Goal: Navigation & Orientation: Find specific page/section

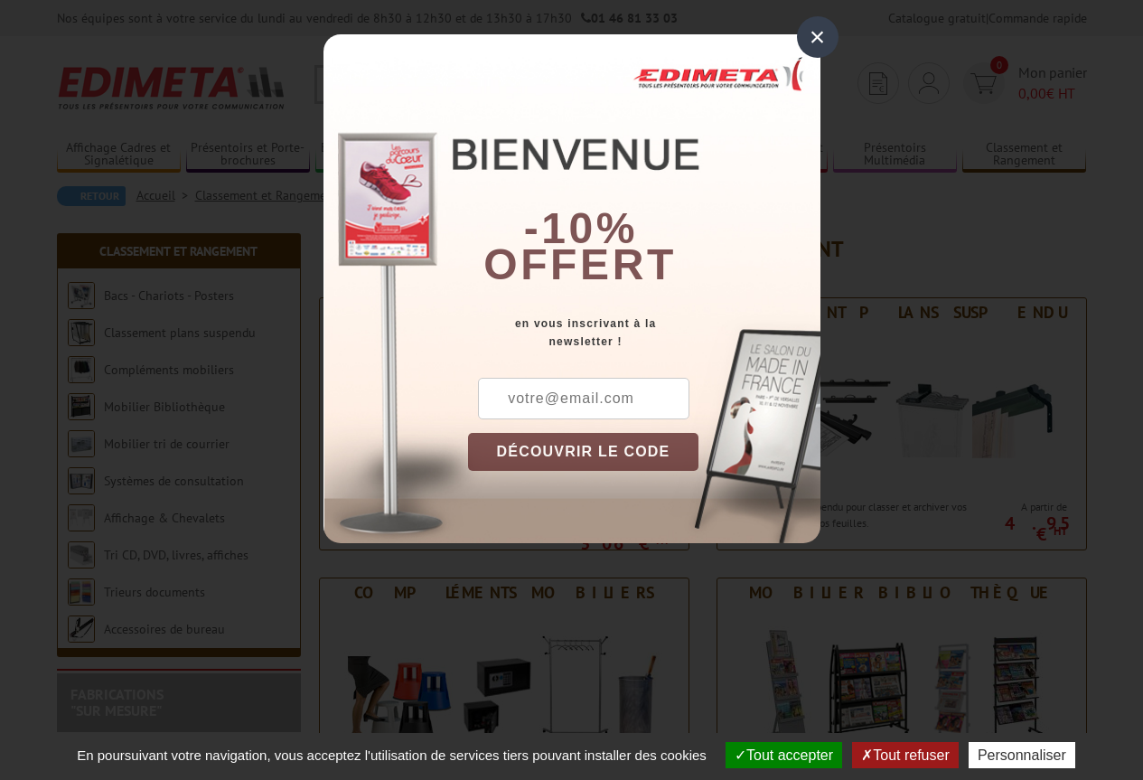
click at [814, 40] on div "×" at bounding box center [818, 37] width 42 height 42
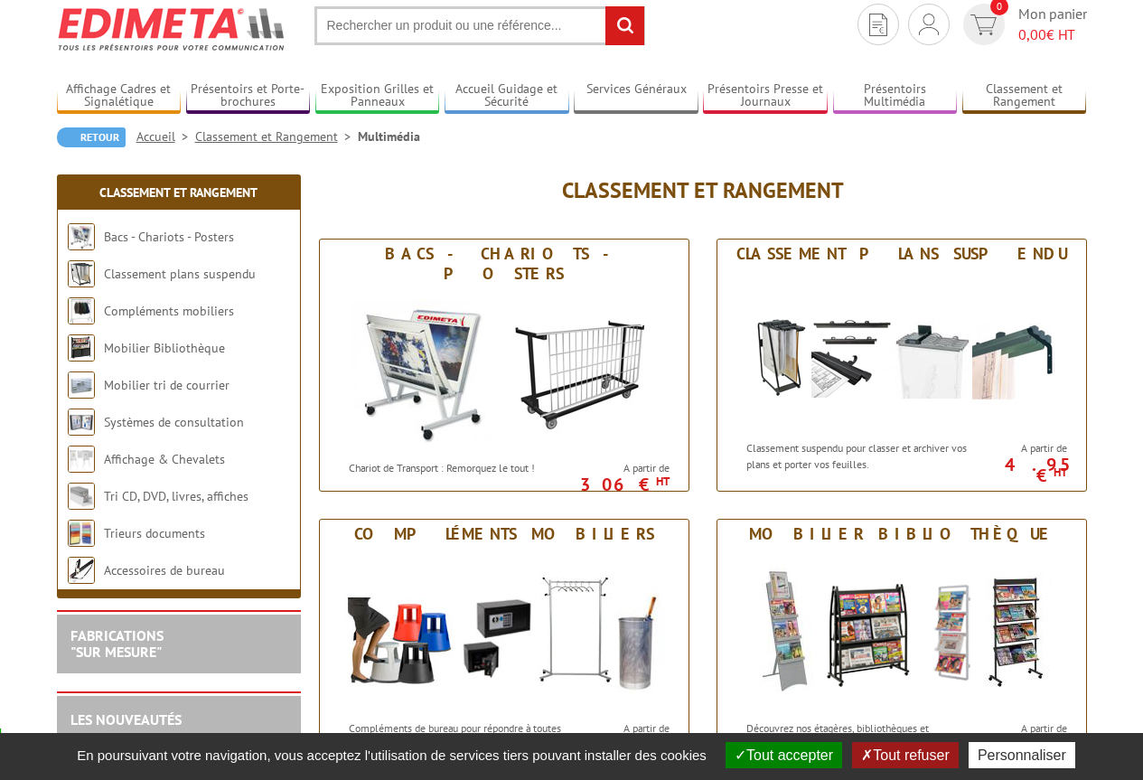
scroll to position [90, 0]
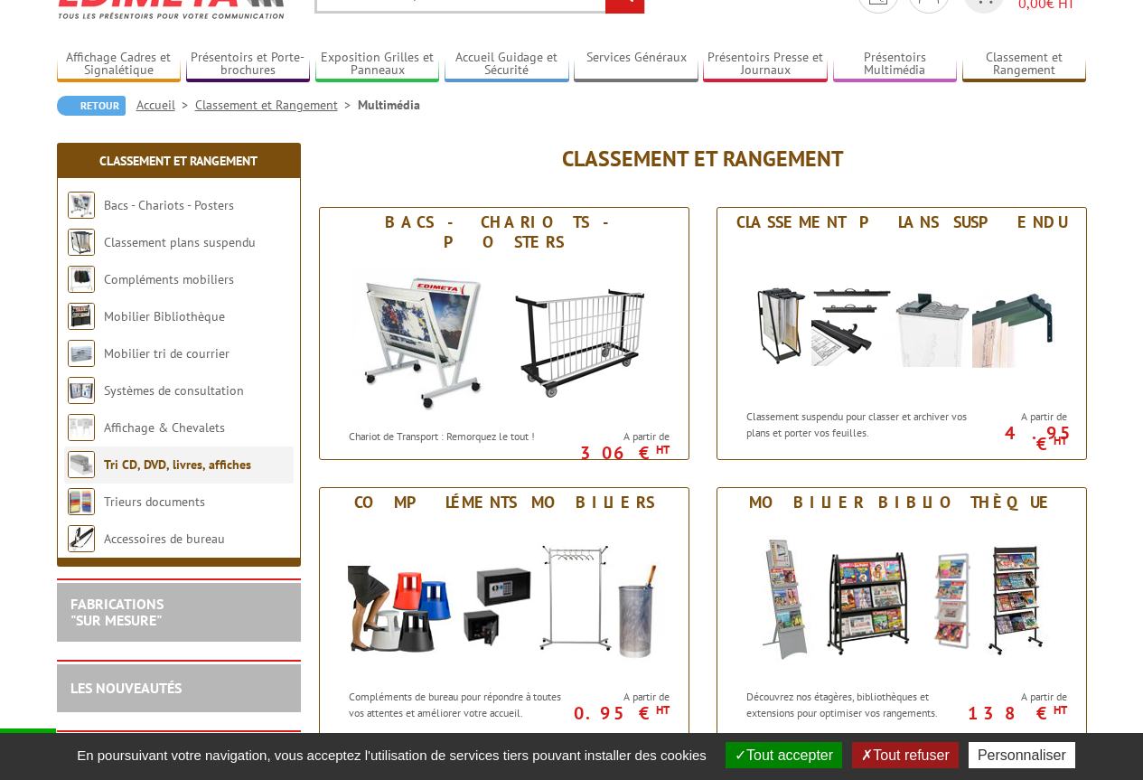
click at [167, 476] on li "Tri CD, DVD, livres, affiches" at bounding box center [179, 465] width 230 height 37
click at [193, 465] on link "Tri CD, DVD, livres, affiches" at bounding box center [177, 464] width 147 height 16
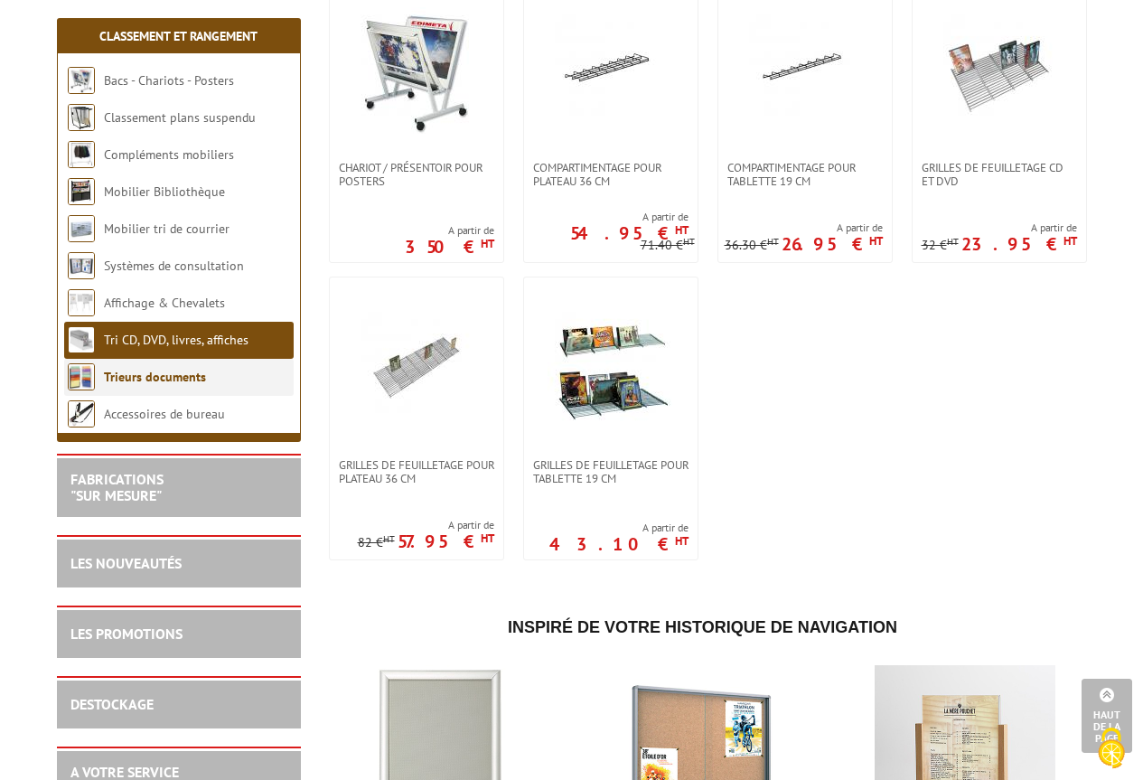
scroll to position [723, 0]
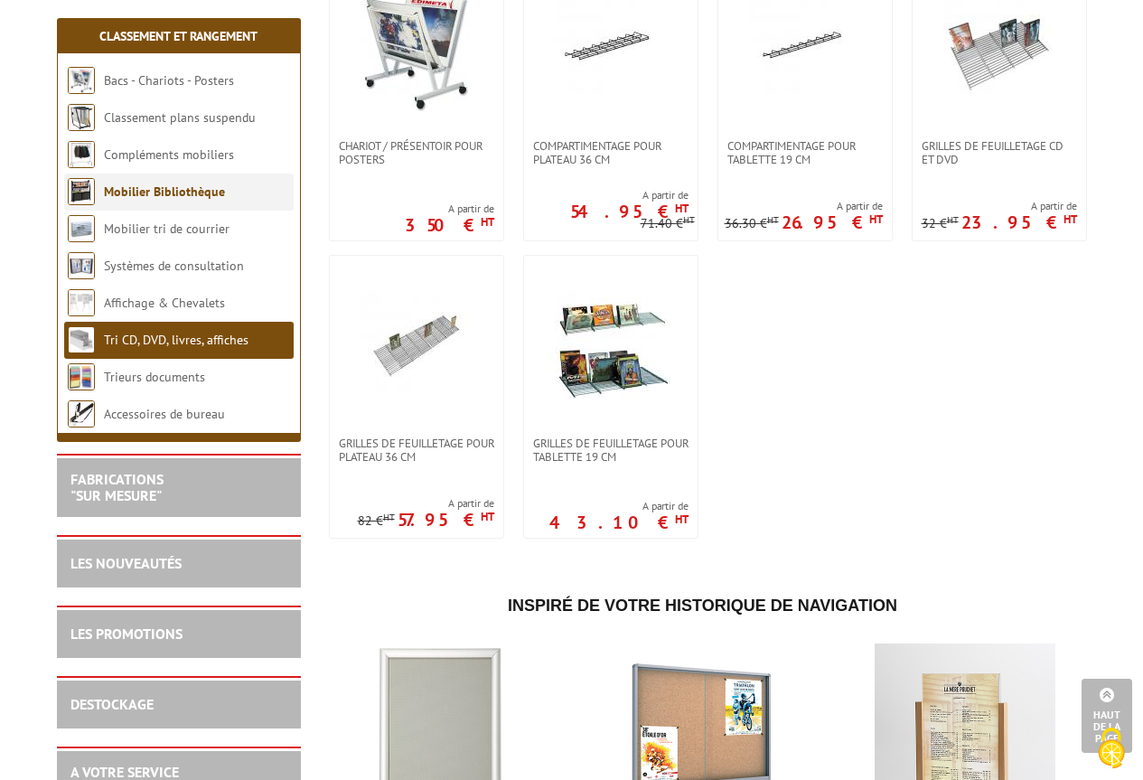
click at [182, 191] on link "Mobilier Bibliothèque" at bounding box center [164, 191] width 121 height 16
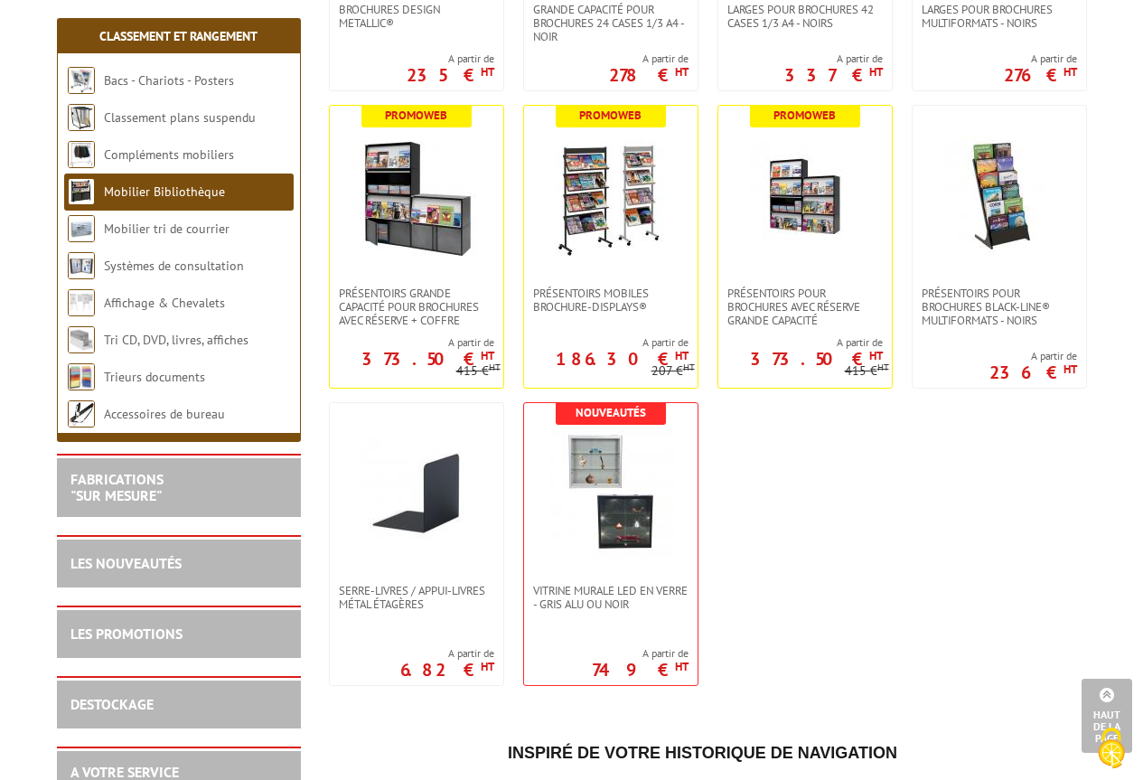
scroll to position [1446, 0]
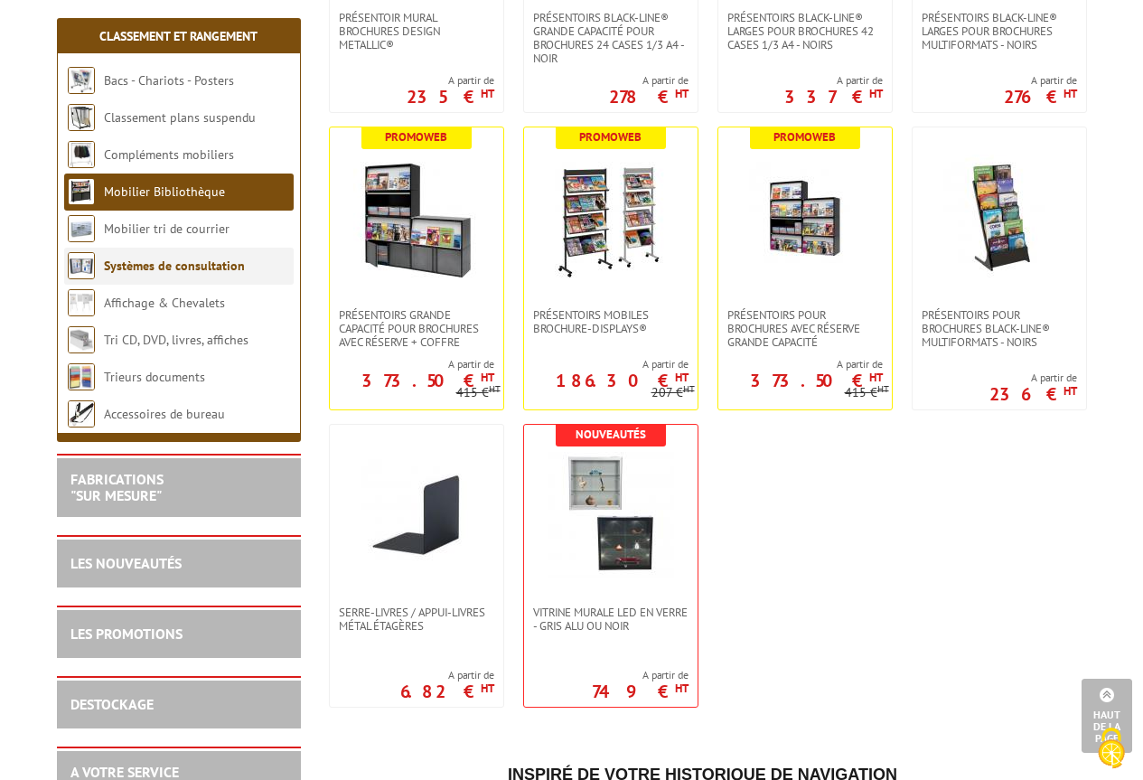
click at [223, 270] on link "Systèmes de consultation" at bounding box center [174, 266] width 141 height 16
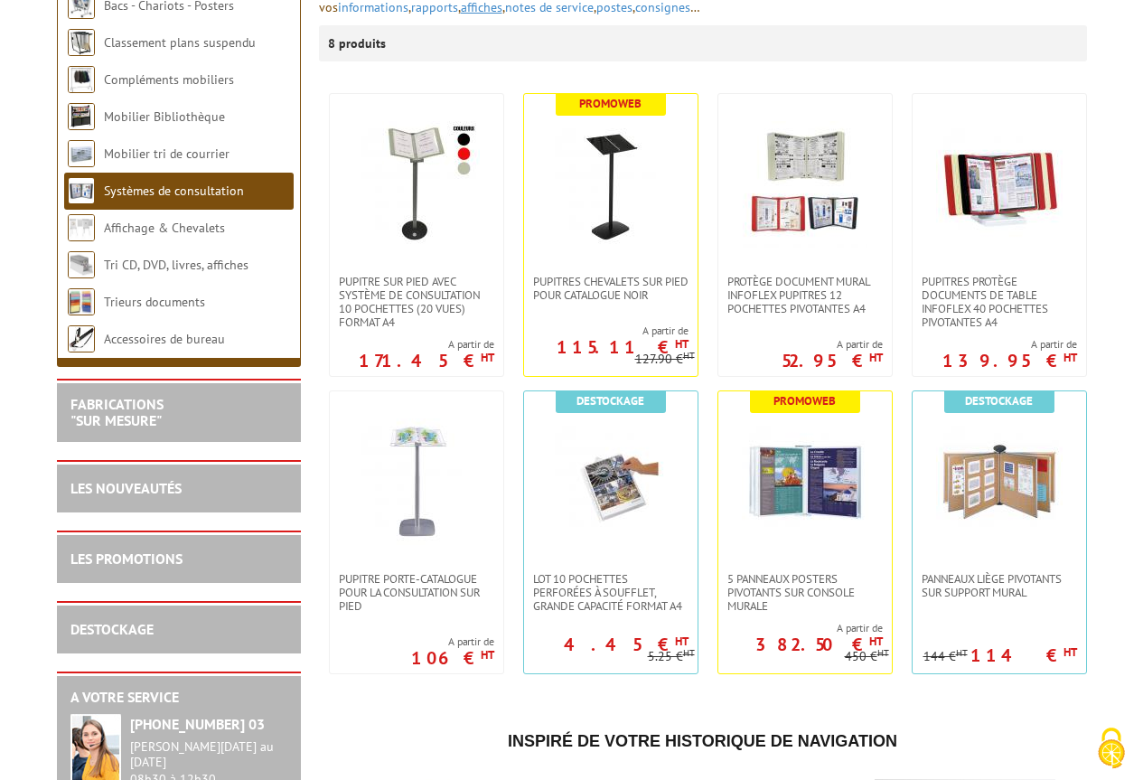
scroll to position [362, 0]
